Goal: Find specific page/section: Find specific page/section

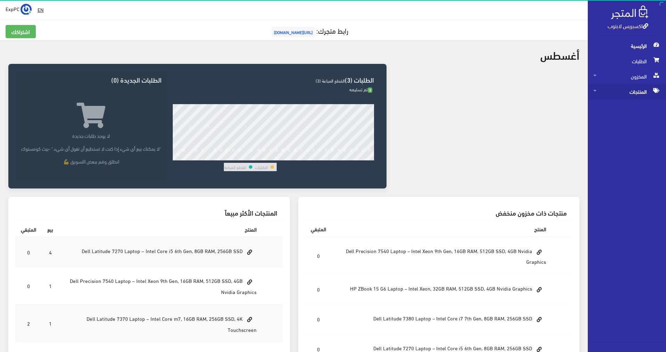
click at [642, 93] on span "المنتجات" at bounding box center [626, 91] width 67 height 15
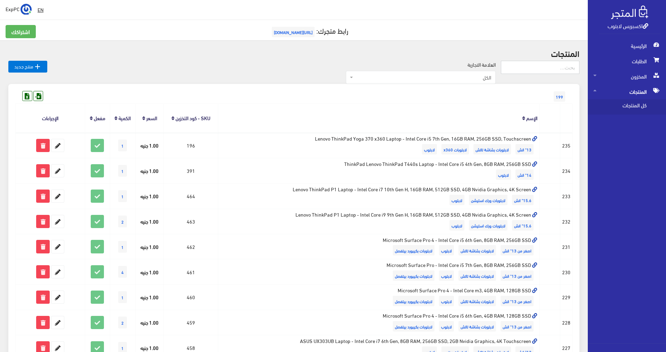
click at [518, 69] on input "text" at bounding box center [540, 67] width 79 height 13
type input "3541"
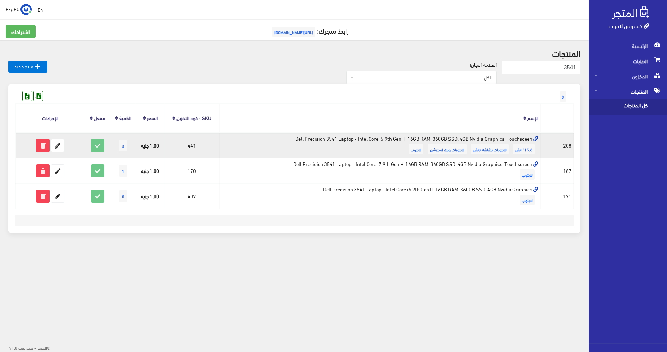
drag, startPoint x: 468, startPoint y: 139, endPoint x: 372, endPoint y: 139, distance: 96.6
click at [372, 139] on td "Dell Precision 3541 Laptop - Intel Core i5 9th Gen H, 16GB RAM, 360GB SSD, 4GB …" at bounding box center [379, 145] width 321 height 25
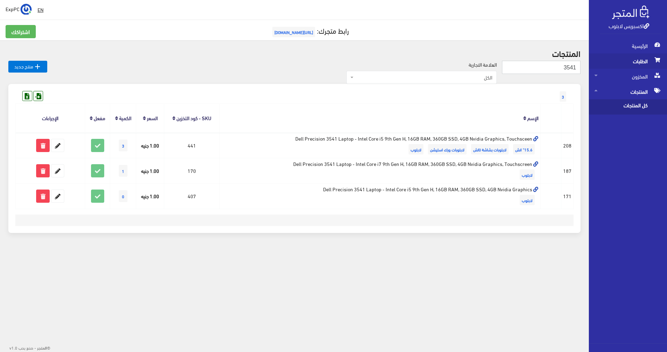
drag, startPoint x: 554, startPoint y: 67, endPoint x: 667, endPoint y: 67, distance: 112.9
click at [667, 67] on div "اكسبريس لابتوب الرئيسية الطلبات المخزون EN" at bounding box center [333, 136] width 667 height 272
type input "."
type input "5501"
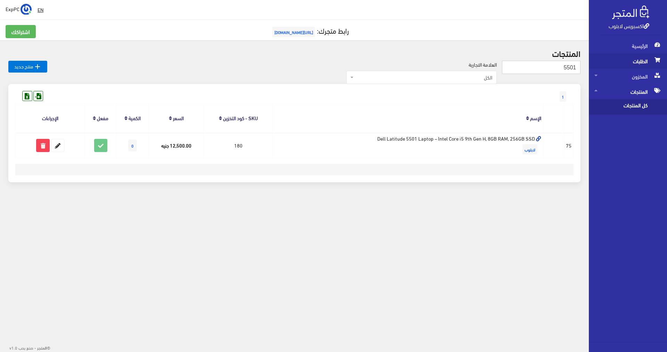
drag, startPoint x: 561, startPoint y: 66, endPoint x: 600, endPoint y: 67, distance: 38.6
click at [598, 66] on div "اكسبريس لابتوب الرئيسية الطلبات المخزون EN" at bounding box center [333, 110] width 667 height 221
type input "3541"
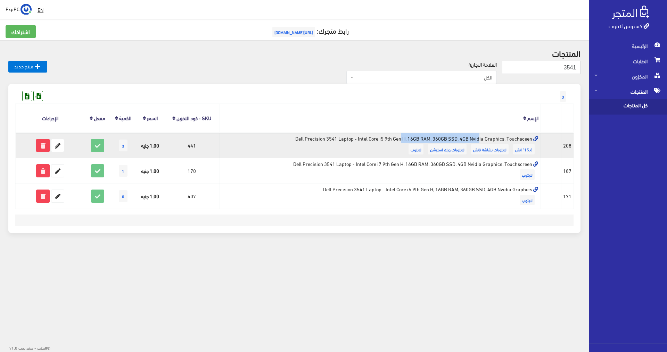
drag, startPoint x: 401, startPoint y: 140, endPoint x: 332, endPoint y: 141, distance: 68.8
click at [332, 141] on td "Dell Precision 3541 Laptop - Intel Core i5 9th Gen H, 16GB RAM, 360GB SSD, 4GB …" at bounding box center [379, 145] width 321 height 25
